Goal: Task Accomplishment & Management: Manage account settings

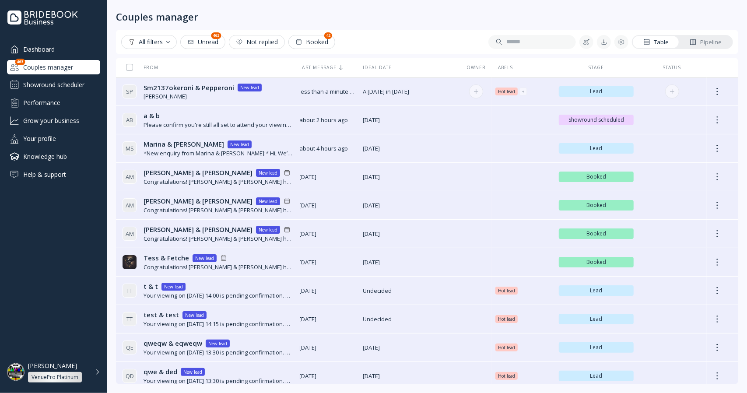
click at [396, 101] on td "A [DATE] in [DATE] A [DATE] in [DATE]" at bounding box center [409, 91] width 101 height 28
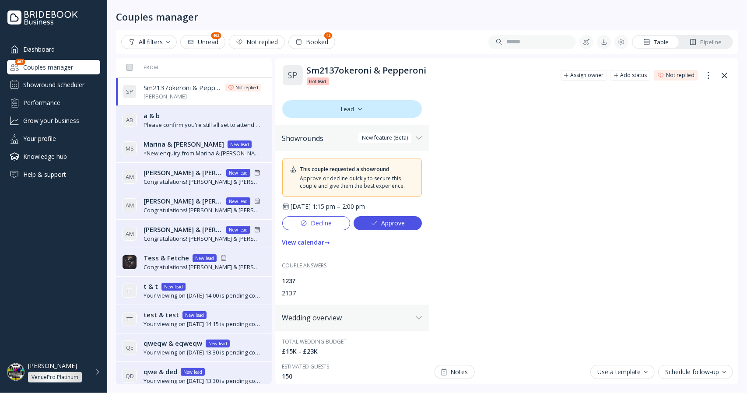
click at [393, 221] on div "Approve" at bounding box center [388, 223] width 34 height 7
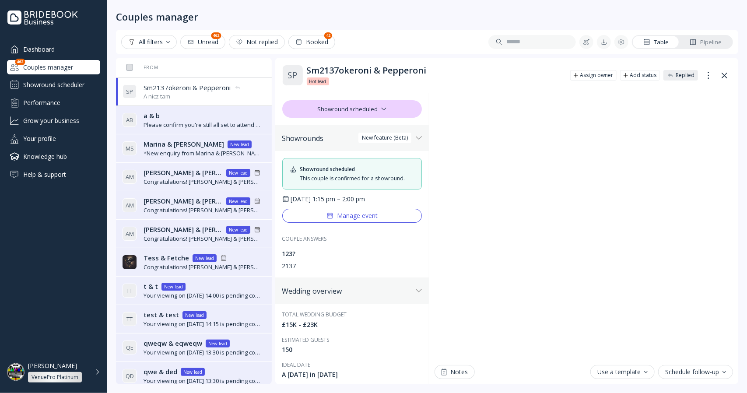
click at [59, 66] on div "Couples manager" at bounding box center [53, 67] width 93 height 14
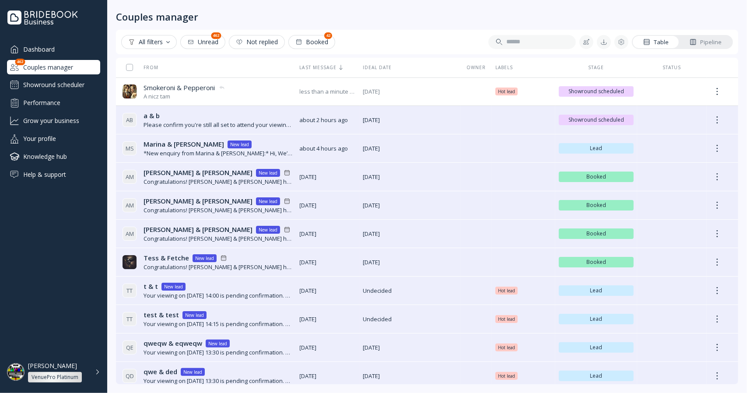
click at [557, 7] on div "Couples manager" at bounding box center [427, 11] width 622 height 23
click at [49, 372] on div "VenuePro Platinum" at bounding box center [55, 377] width 54 height 11
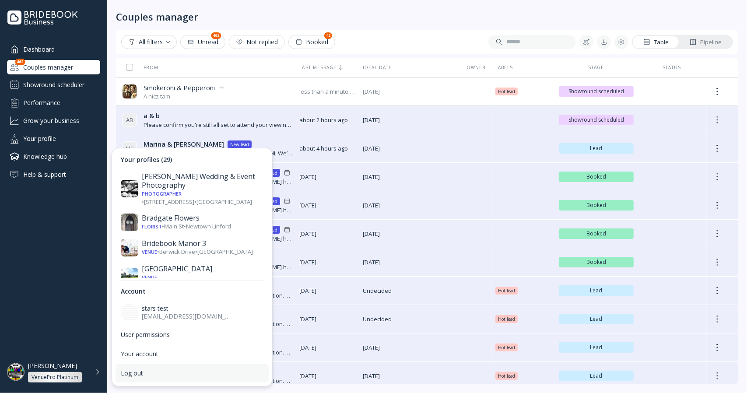
click at [148, 366] on div "Log out" at bounding box center [192, 373] width 153 height 18
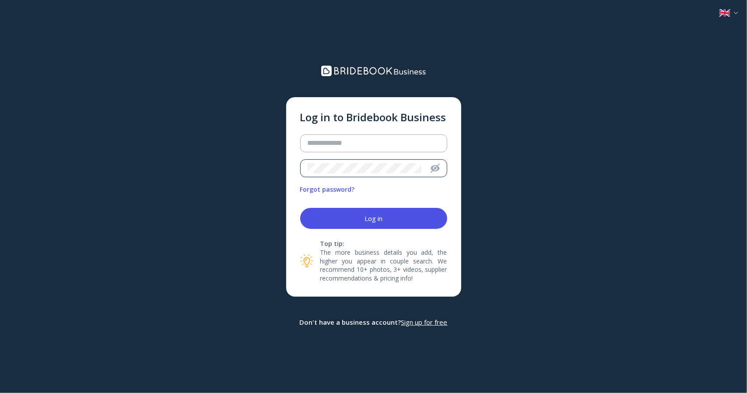
click at [350, 161] on div at bounding box center [361, 168] width 121 height 17
type input "**********"
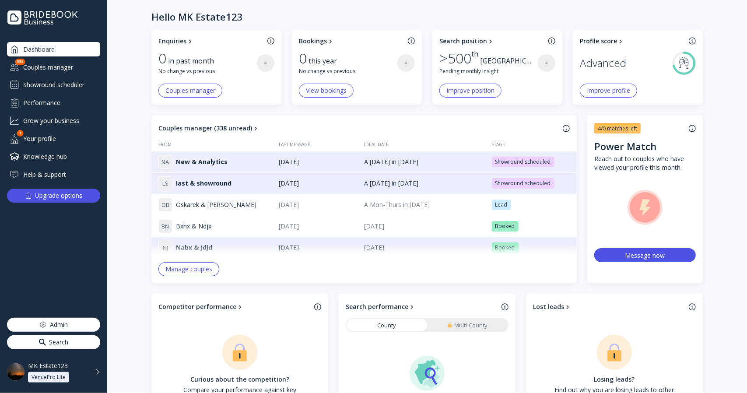
click at [64, 322] on div "Admin" at bounding box center [59, 325] width 18 height 12
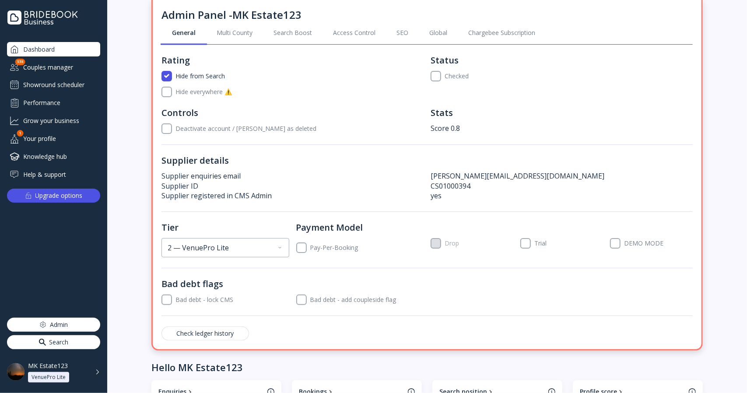
click at [41, 374] on div "VenuePro Lite" at bounding box center [49, 377] width 34 height 7
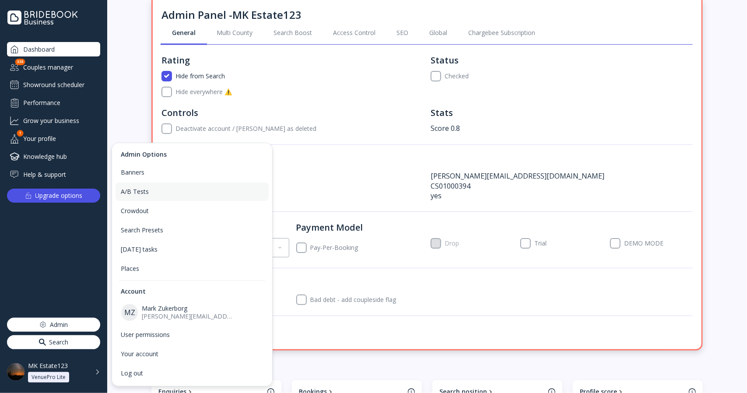
click at [161, 189] on div "A/B Tests" at bounding box center [192, 192] width 143 height 8
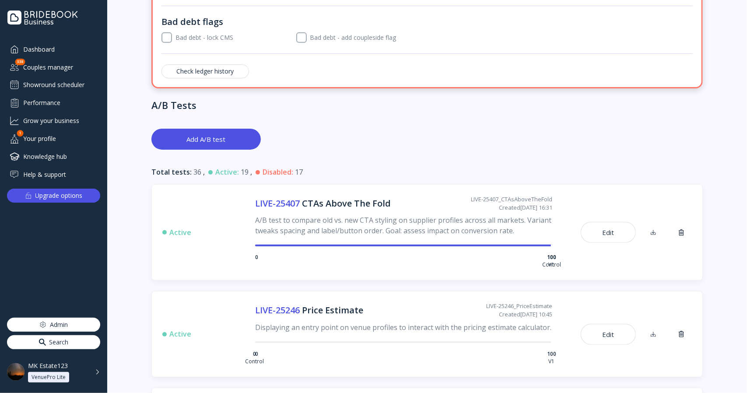
scroll to position [263, 0]
click at [613, 230] on button "Edit" at bounding box center [609, 231] width 56 height 21
